Goal: Navigation & Orientation: Find specific page/section

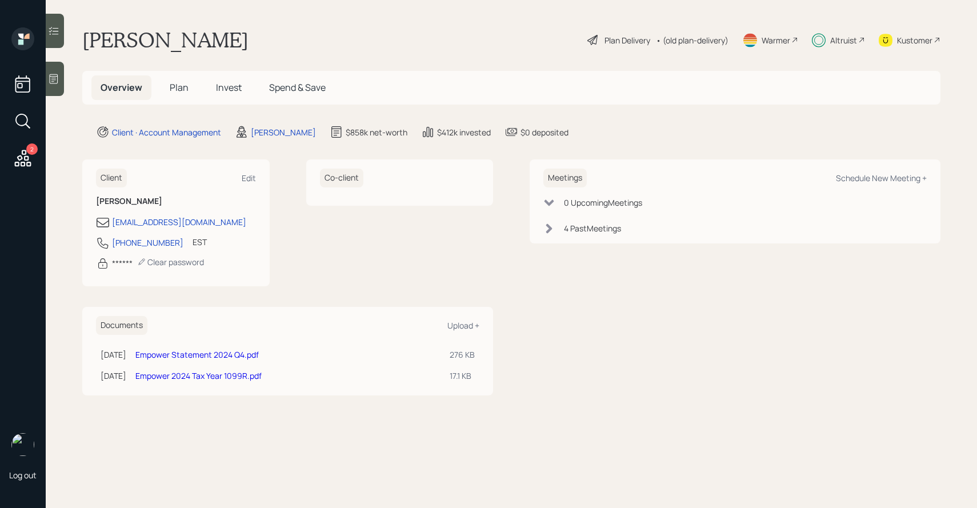
click at [60, 34] on div at bounding box center [55, 31] width 18 height 34
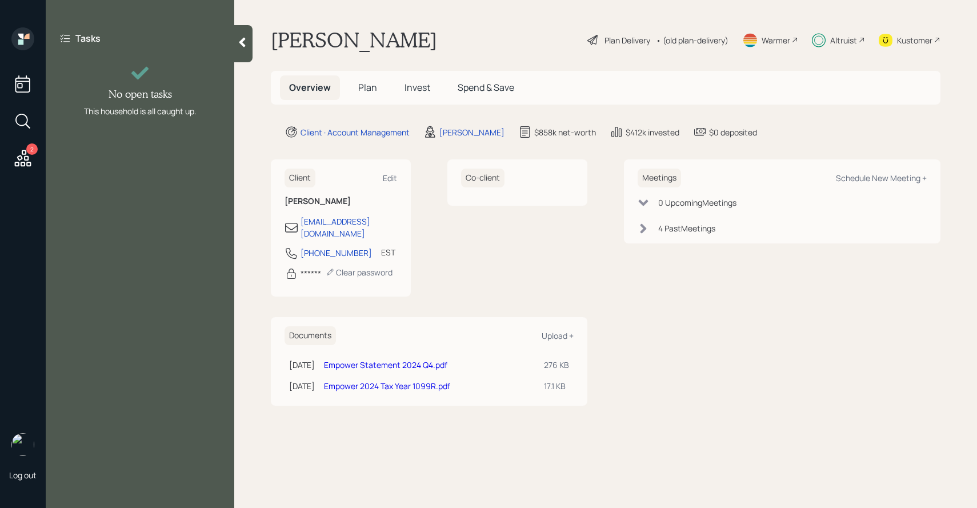
click at [238, 45] on icon at bounding box center [241, 42] width 11 height 11
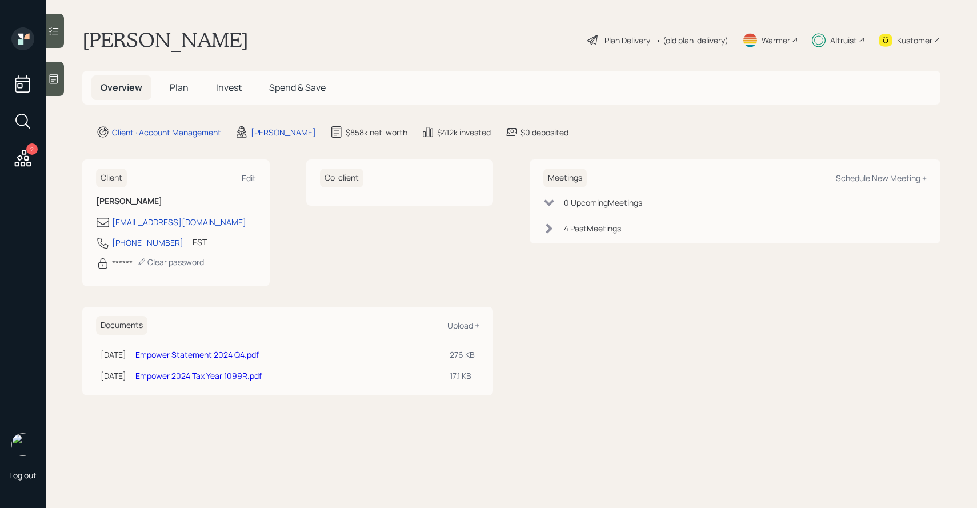
click at [177, 85] on span "Plan" at bounding box center [179, 87] width 19 height 13
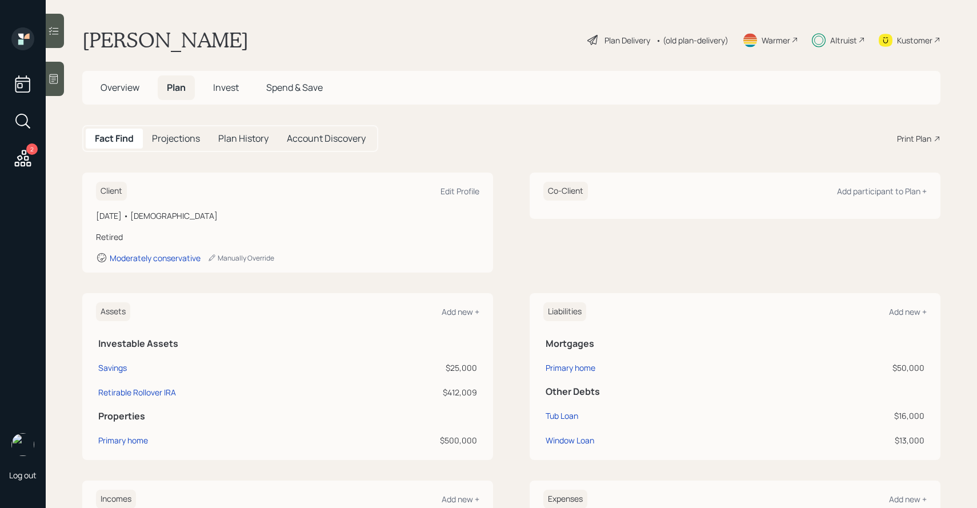
click at [226, 139] on h5 "Plan History" at bounding box center [243, 138] width 50 height 11
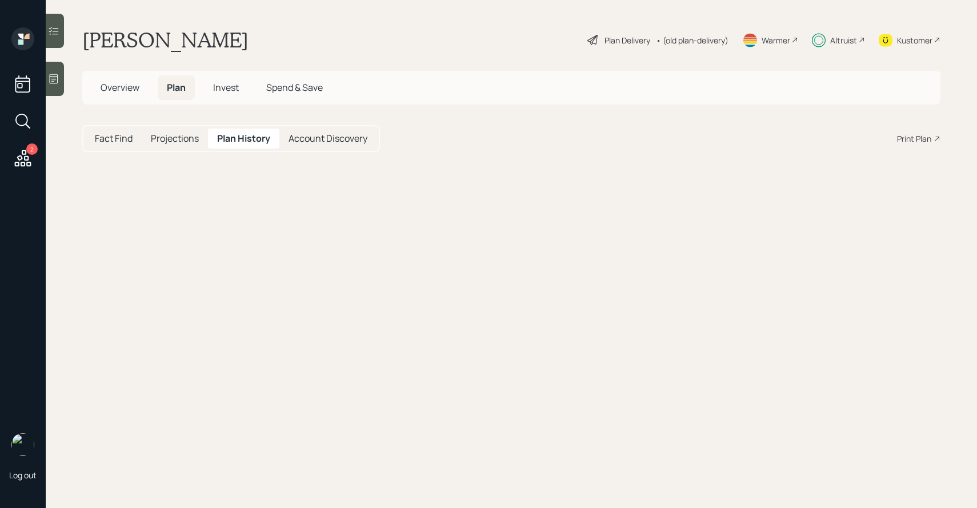
select select "dcc54d83-9ceb-4e7d-8a5d-b117b557baae"
select select "e3345b45-7302-445a-9998-519415fd870d"
select select "56a307a1-18c8-4f13-a913-bf343141990d"
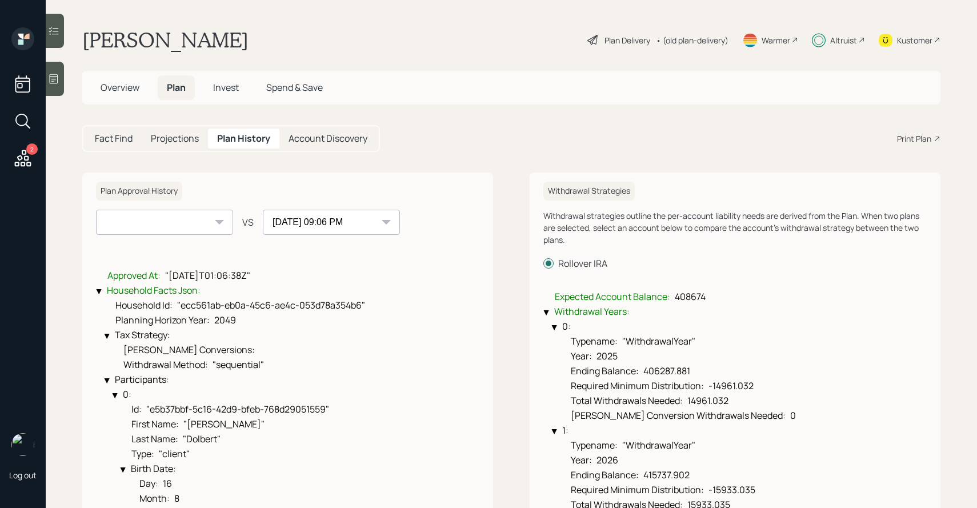
click at [231, 90] on span "Invest" at bounding box center [226, 87] width 26 height 13
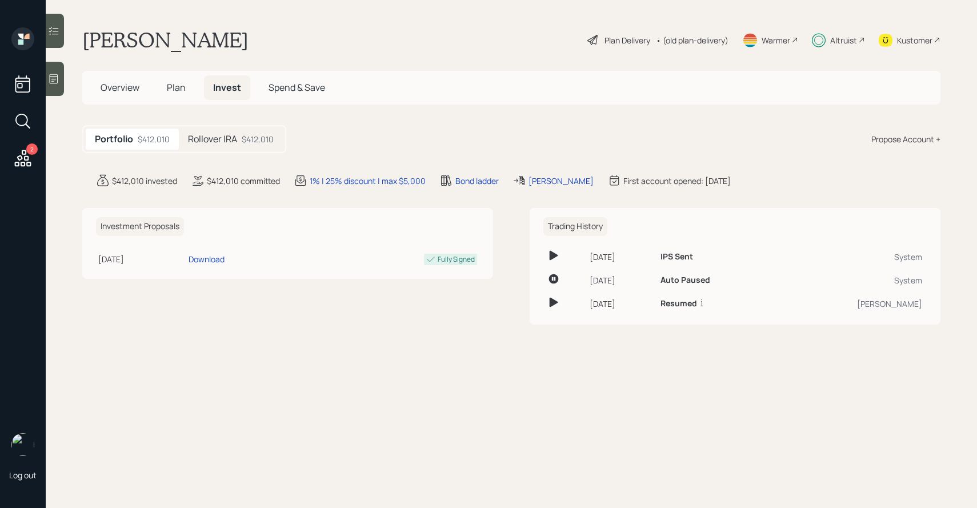
click at [243, 141] on div "$412,010" at bounding box center [258, 139] width 32 height 12
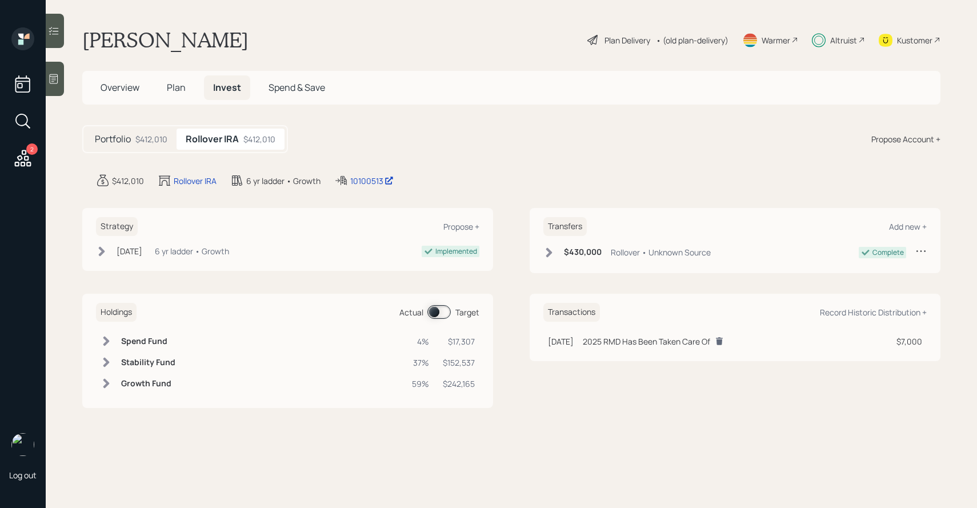
click at [547, 254] on icon at bounding box center [549, 252] width 6 height 10
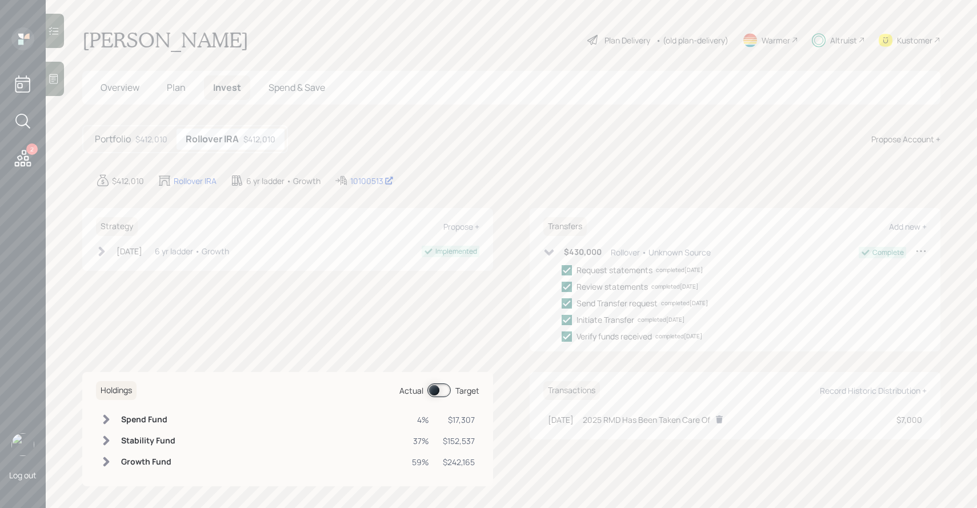
click at [547, 254] on icon at bounding box center [549, 252] width 10 height 6
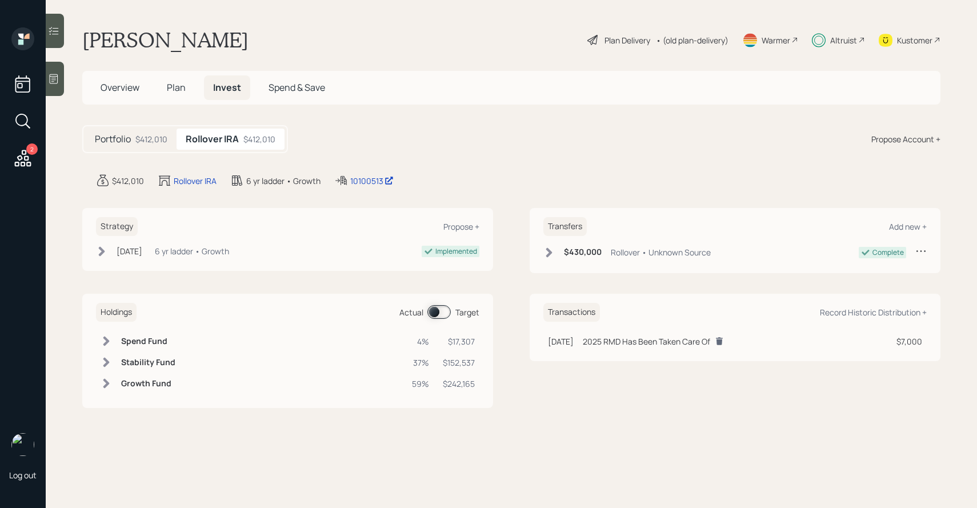
click at [441, 310] on span at bounding box center [438, 312] width 23 height 14
click at [441, 312] on span at bounding box center [438, 312] width 23 height 14
click at [434, 315] on span at bounding box center [438, 312] width 23 height 14
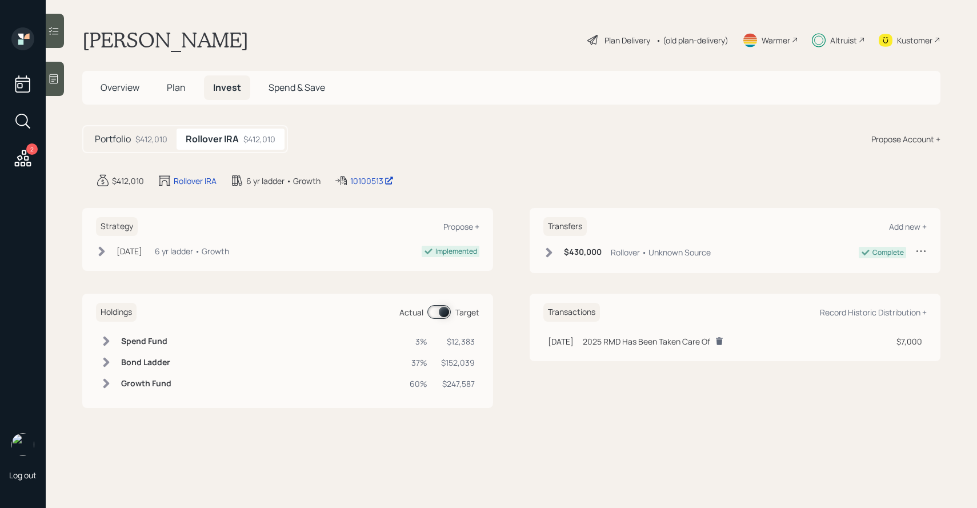
click at [183, 73] on div "Overview Plan Invest Spend & Save" at bounding box center [511, 88] width 858 height 34
click at [180, 87] on span "Plan" at bounding box center [176, 87] width 19 height 13
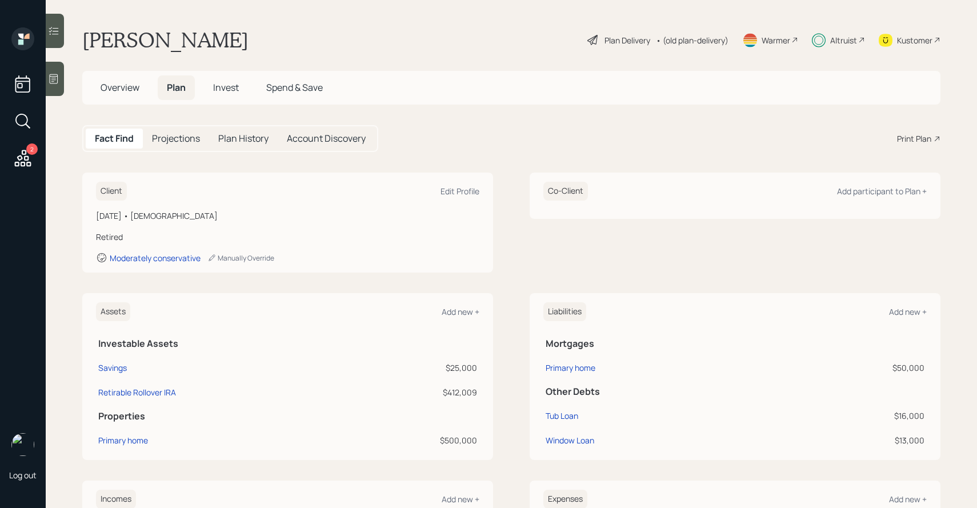
click at [235, 138] on h5 "Plan History" at bounding box center [243, 138] width 50 height 11
select select "dcc54d83-9ceb-4e7d-8a5d-b117b557baae"
select select "e3345b45-7302-445a-9998-519415fd870d"
select select "56a307a1-18c8-4f13-a913-bf343141990d"
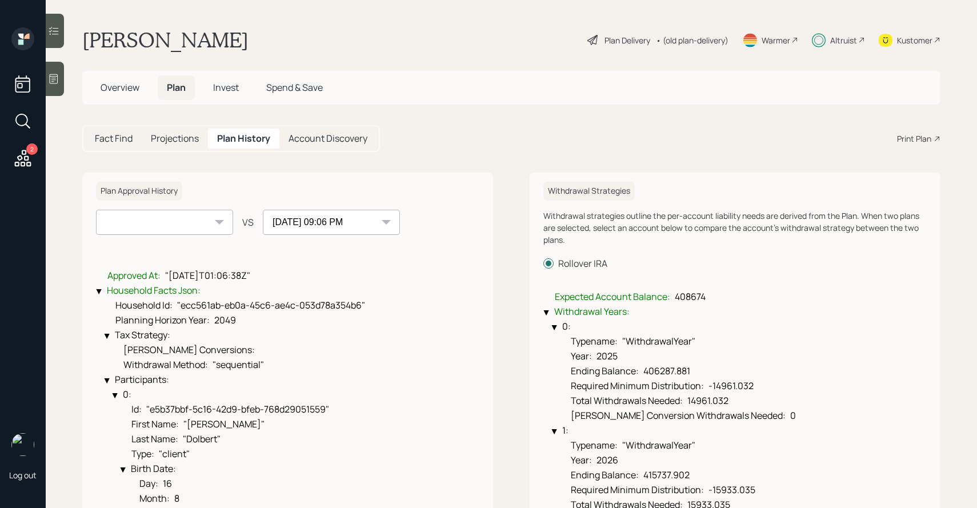
click at [224, 94] on span "Invest" at bounding box center [226, 87] width 26 height 13
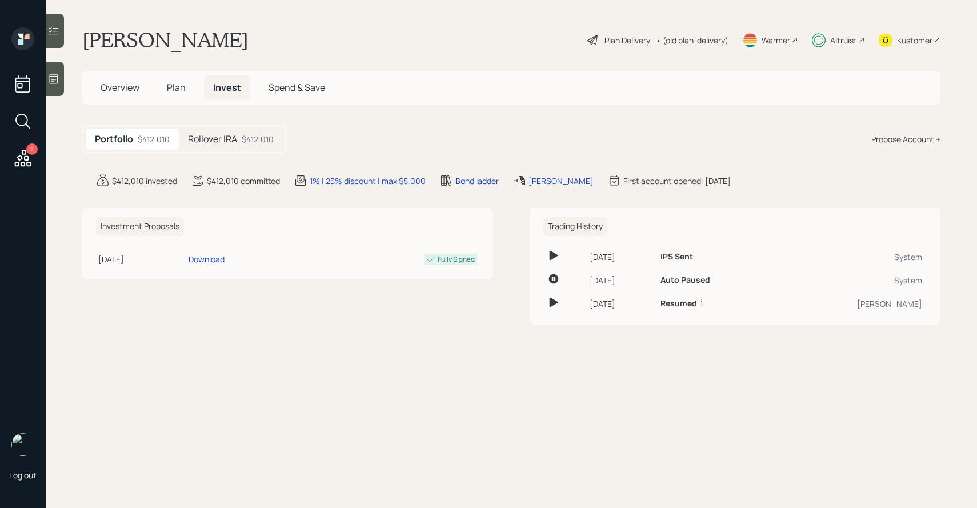
click at [263, 146] on div "Rollover IRA $412,010" at bounding box center [231, 139] width 104 height 21
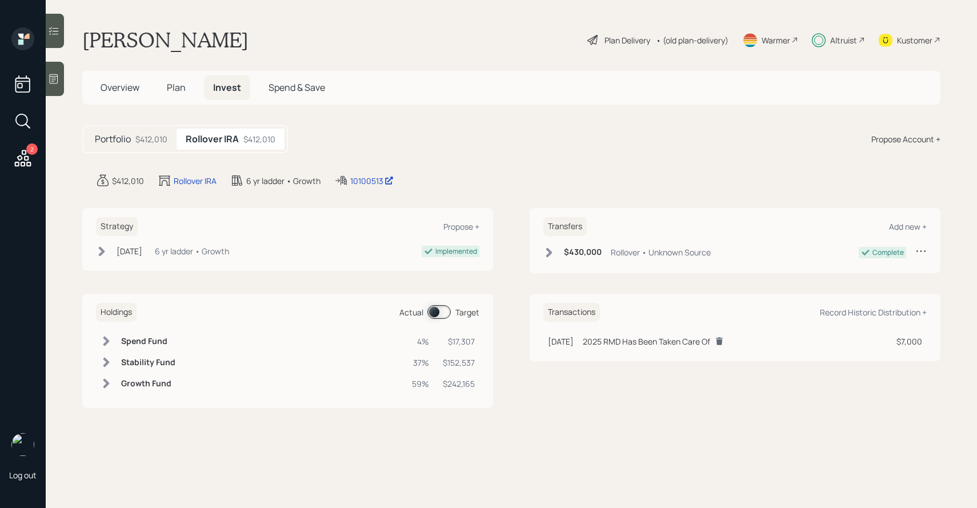
click at [174, 86] on span "Plan" at bounding box center [176, 87] width 19 height 13
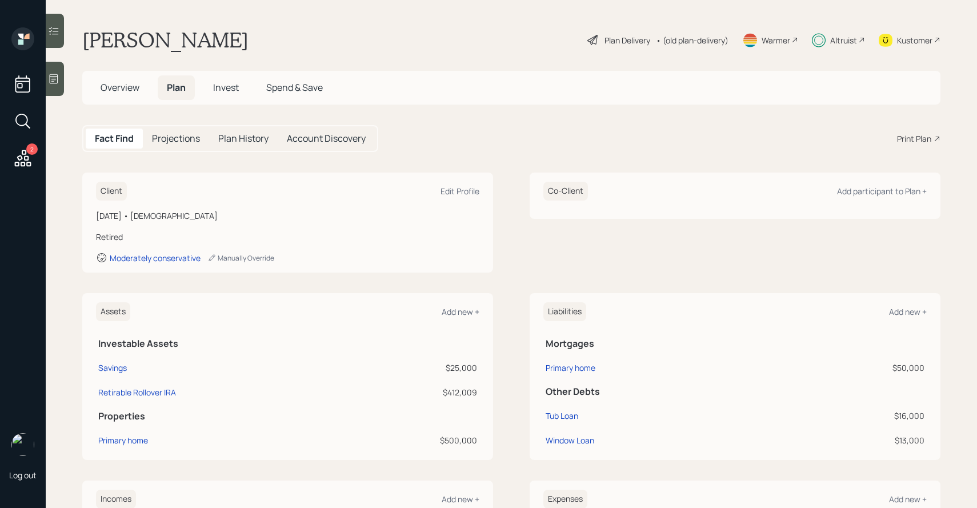
click at [214, 89] on span "Invest" at bounding box center [226, 87] width 26 height 13
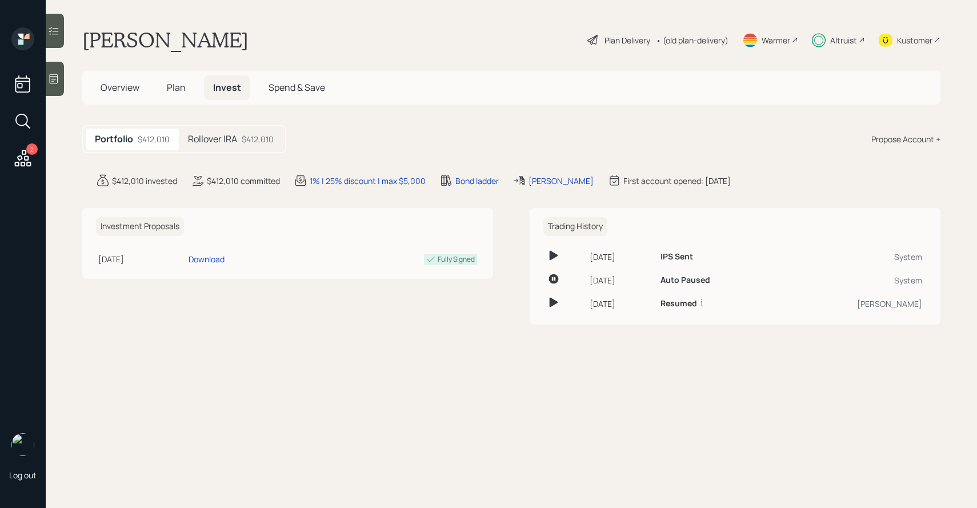
click at [185, 87] on h5 "Plan" at bounding box center [176, 87] width 37 height 25
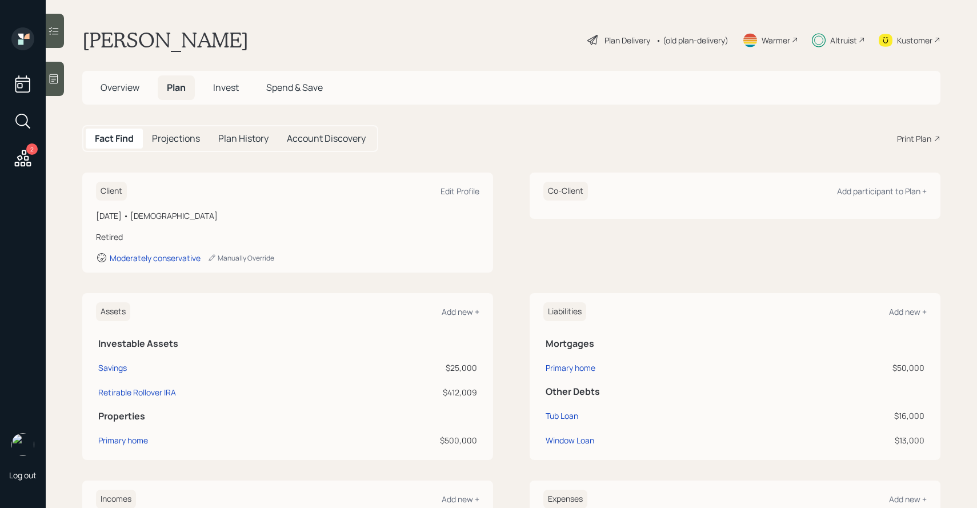
click at [219, 88] on span "Invest" at bounding box center [226, 87] width 26 height 13
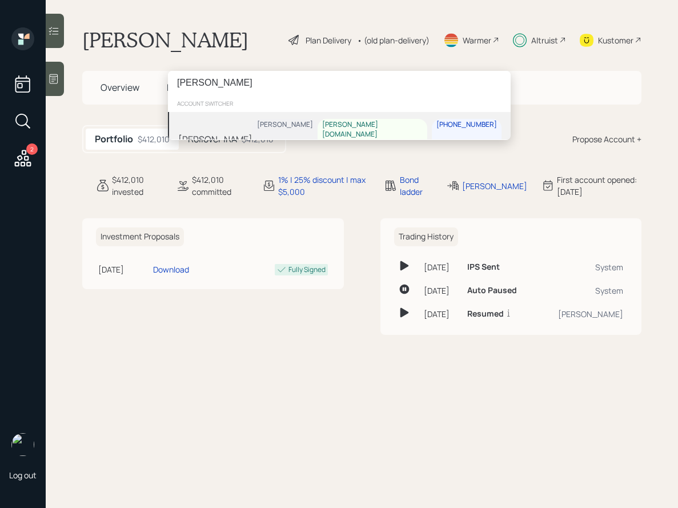
type input "[PERSON_NAME]"
click at [243, 121] on div "[PERSON_NAME] Treva Nostdahl [DOMAIN_NAME][EMAIL_ADDRESS][DOMAIN_NAME] [PHONE_N…" at bounding box center [339, 139] width 343 height 54
